Goal: Information Seeking & Learning: Learn about a topic

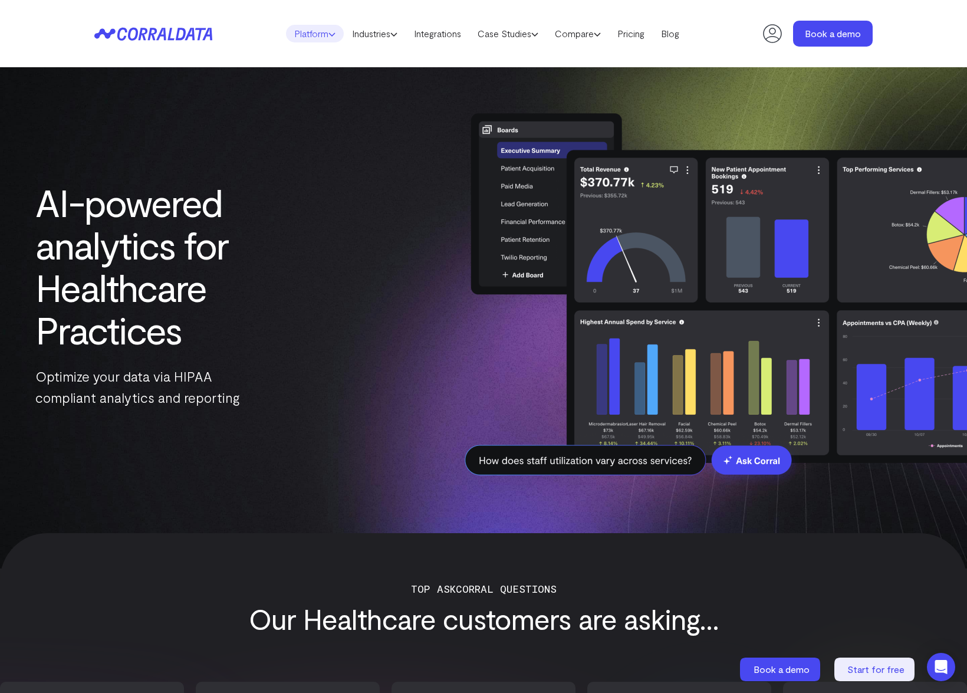
click at [309, 34] on link "Platform" at bounding box center [315, 34] width 58 height 18
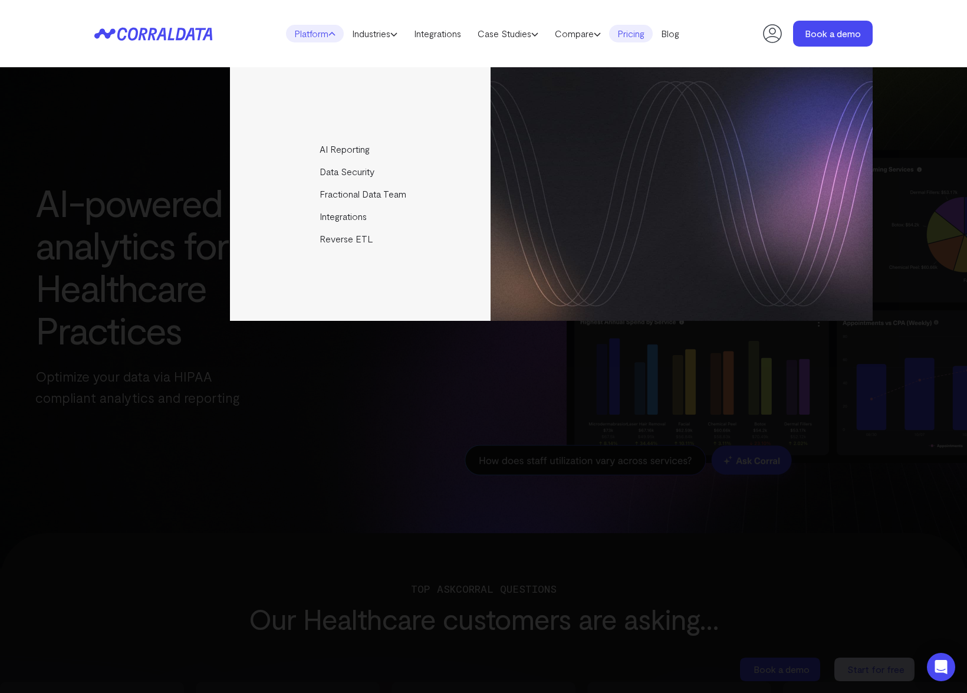
click at [637, 35] on link "Pricing" at bounding box center [631, 34] width 44 height 18
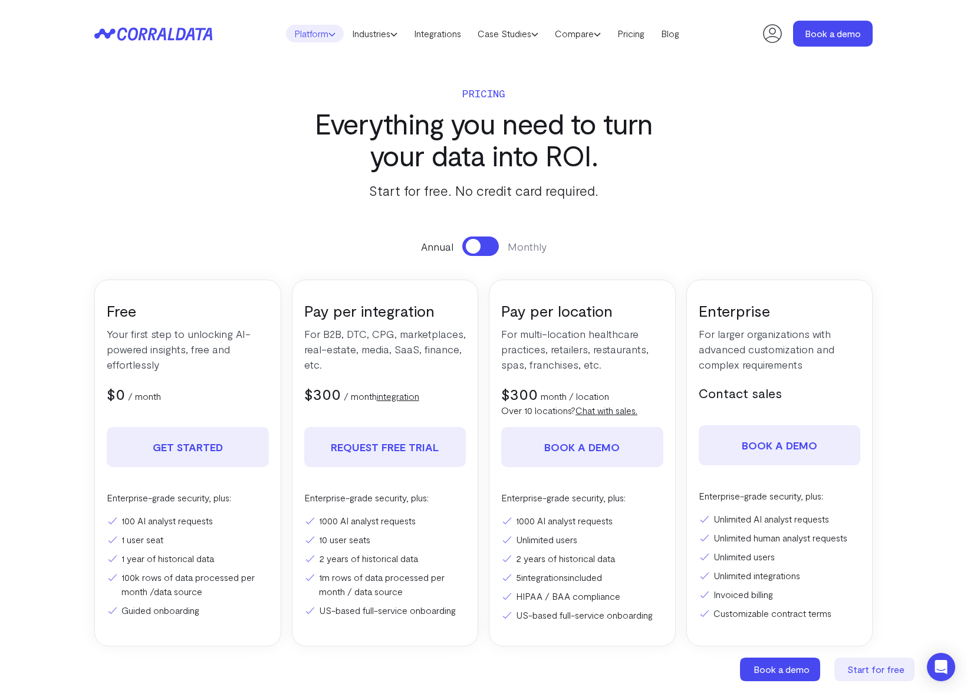
click at [311, 29] on link "Platform" at bounding box center [315, 34] width 58 height 18
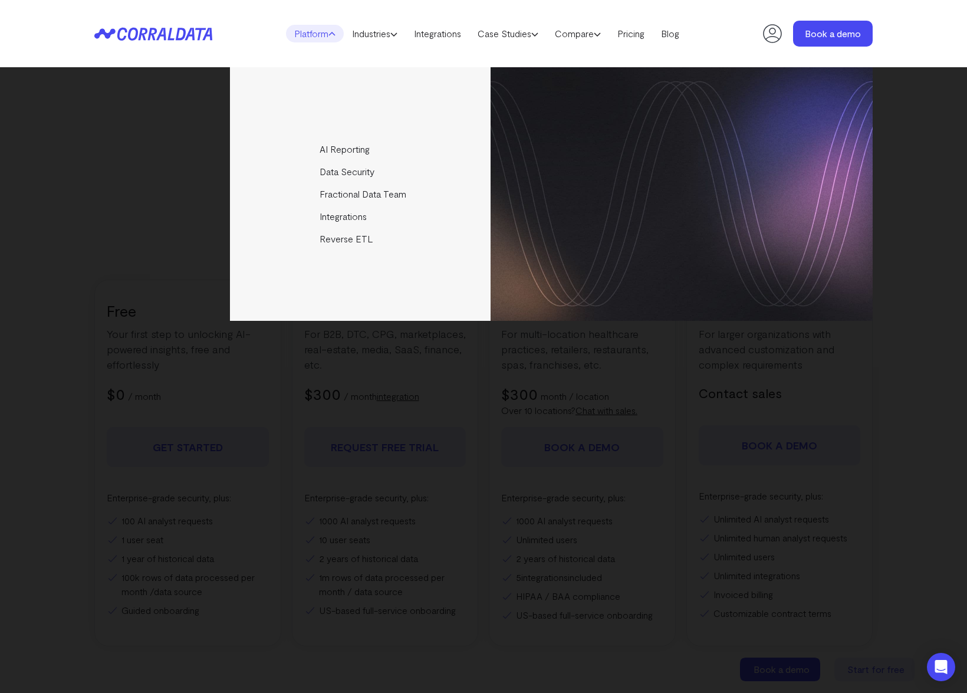
click at [39, 45] on div "Platform AI Reporting Use AI to effortlessly answer any business questions from…" at bounding box center [483, 33] width 967 height 67
